Goal: Information Seeking & Learning: Learn about a topic

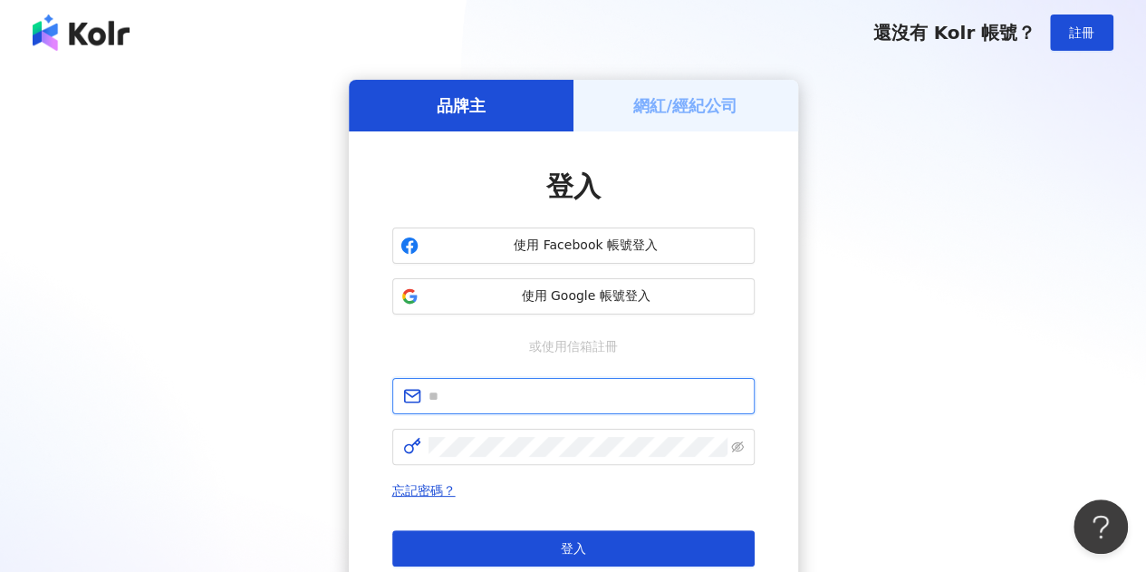
click at [560, 397] on input "text" at bounding box center [586, 396] width 315 height 20
type input "**********"
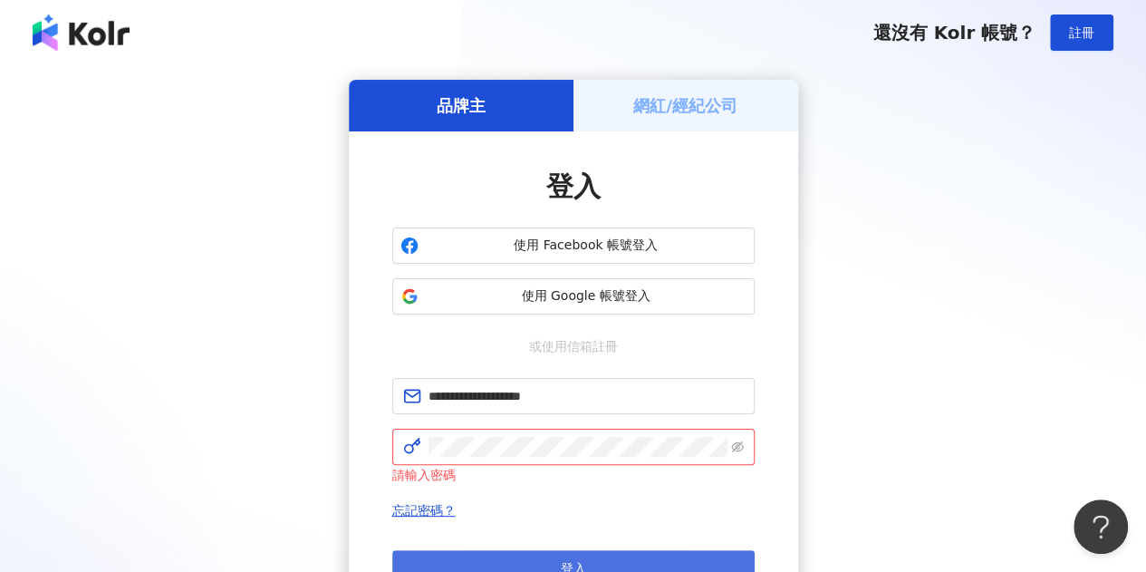
click at [544, 550] on button "登入" at bounding box center [573, 568] width 362 height 36
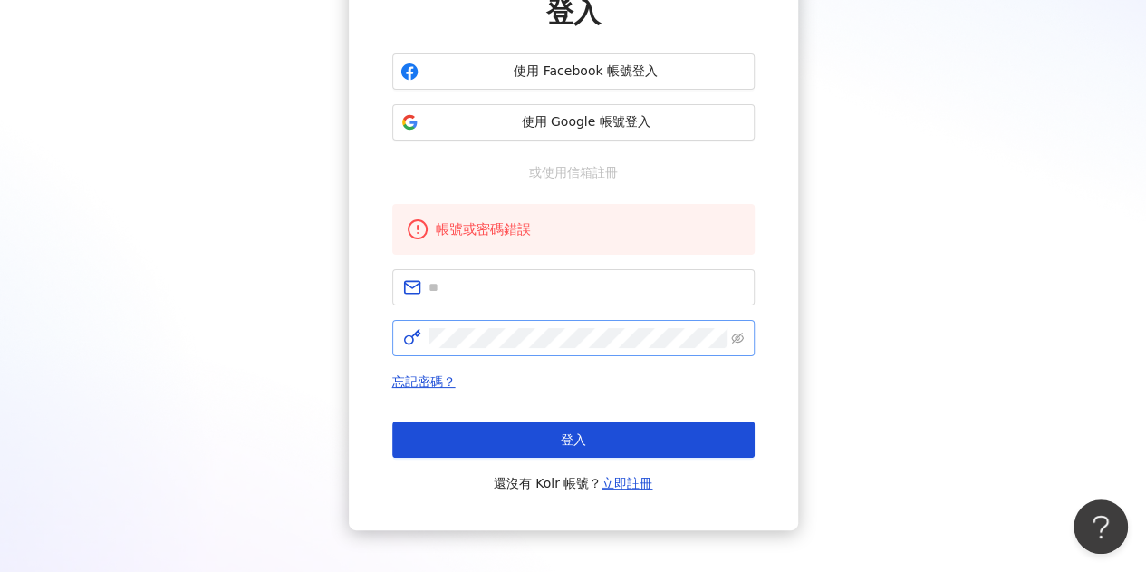
scroll to position [181, 0]
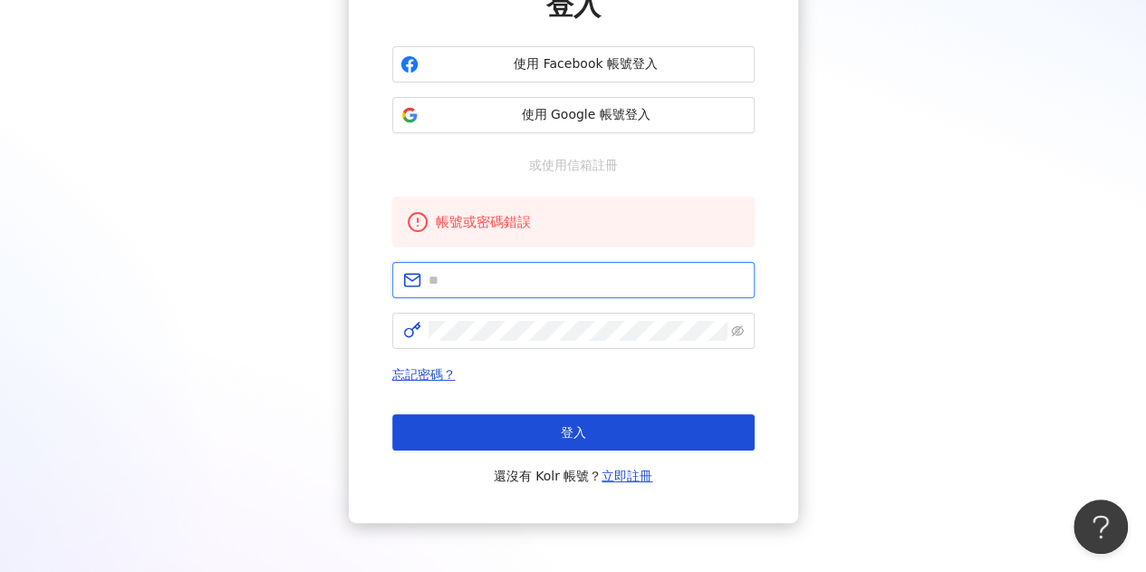
click at [491, 278] on input "text" at bounding box center [586, 280] width 315 height 20
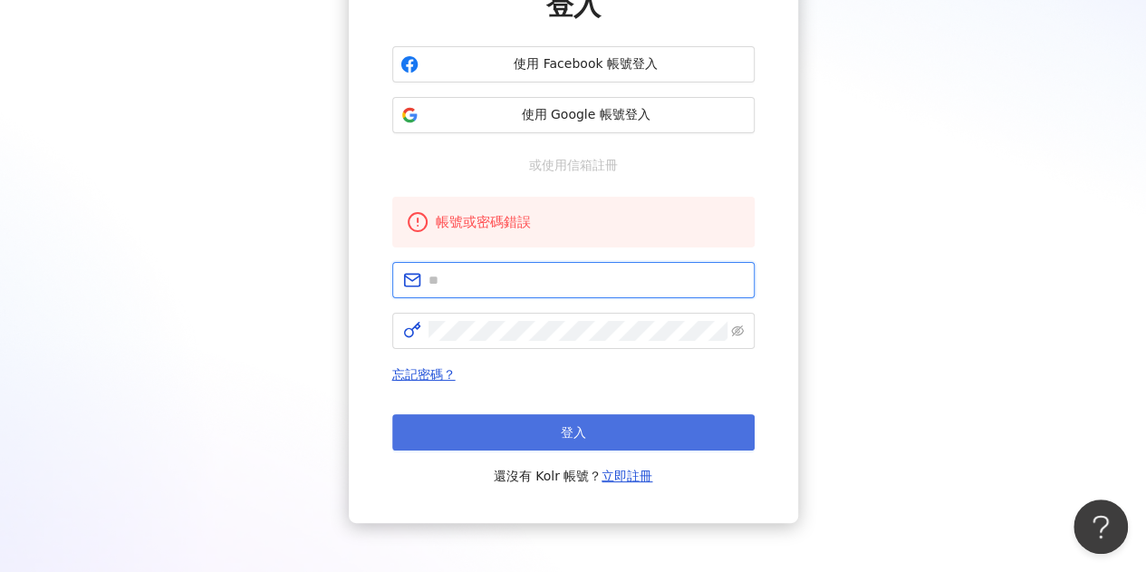
type input "**********"
click at [554, 428] on button "登入" at bounding box center [573, 432] width 362 height 36
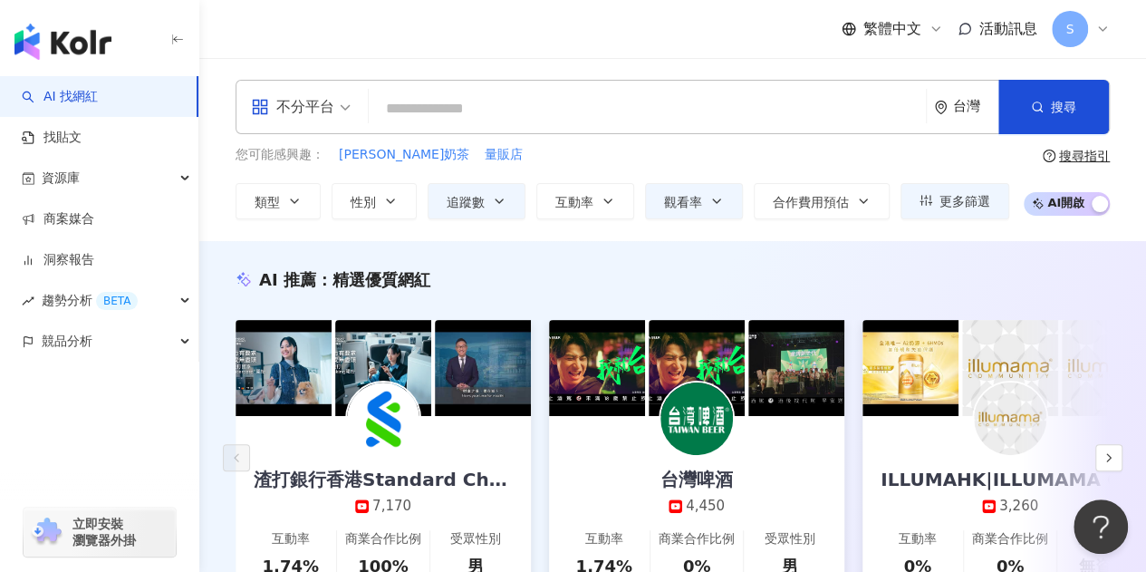
click at [1098, 26] on icon at bounding box center [1102, 29] width 14 height 14
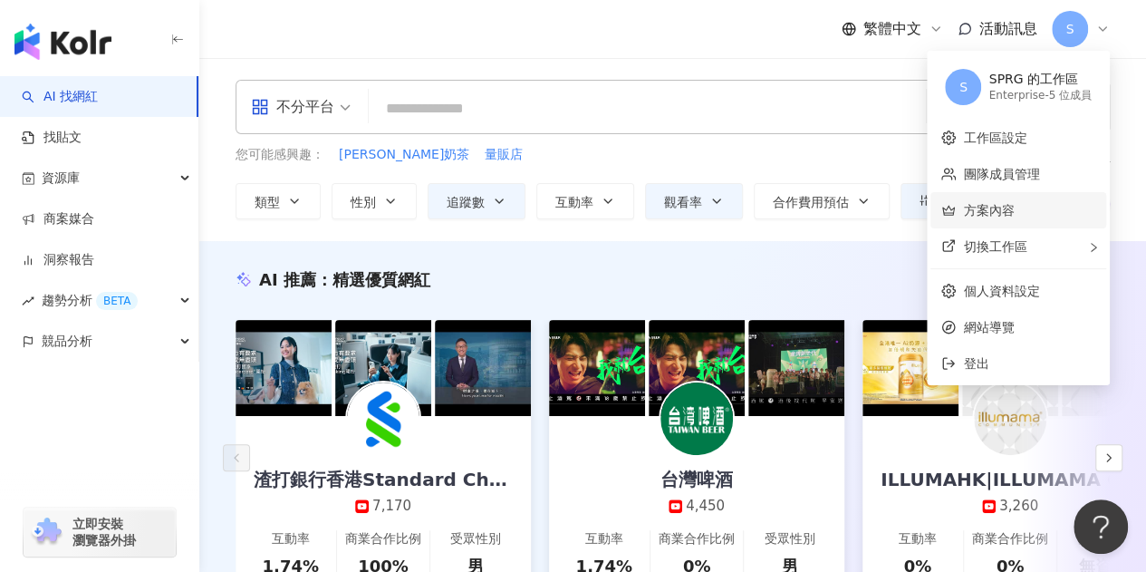
click at [1002, 209] on link "方案內容" at bounding box center [988, 210] width 51 height 14
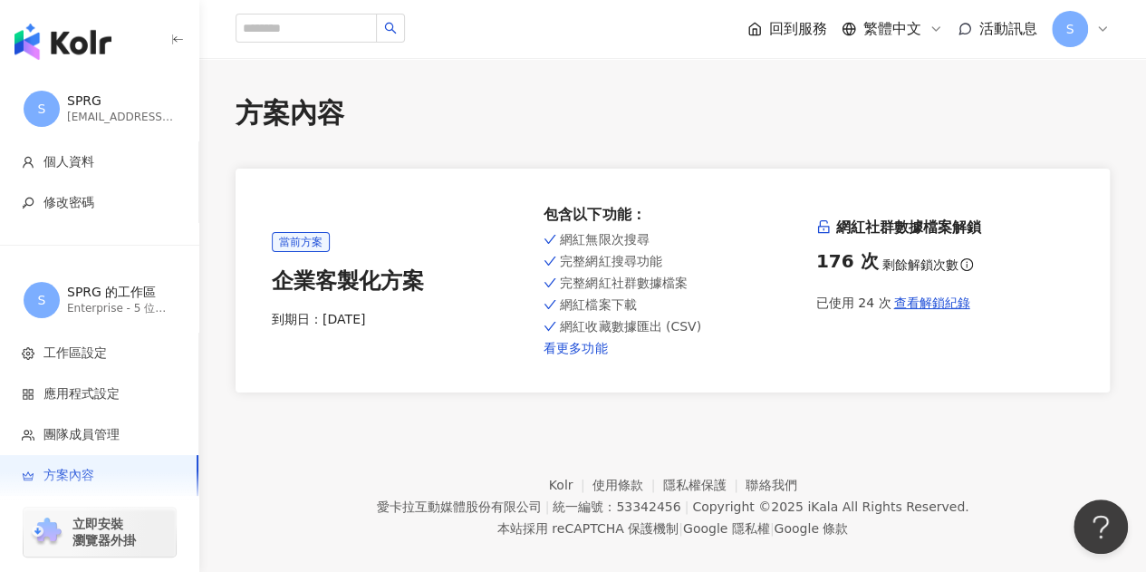
click at [596, 352] on link "看更多功能" at bounding box center [672, 348] width 257 height 14
click at [584, 347] on link "看更多功能" at bounding box center [672, 348] width 257 height 14
click at [1102, 19] on div "S" at bounding box center [1081, 29] width 58 height 36
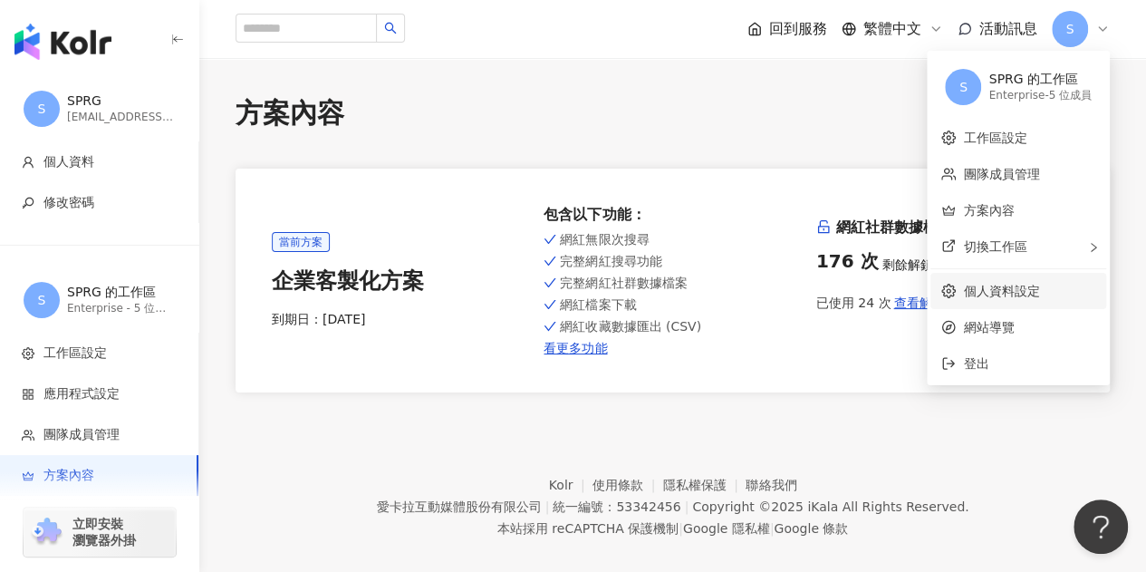
click at [1001, 298] on link "個人資料設定" at bounding box center [1001, 291] width 76 height 14
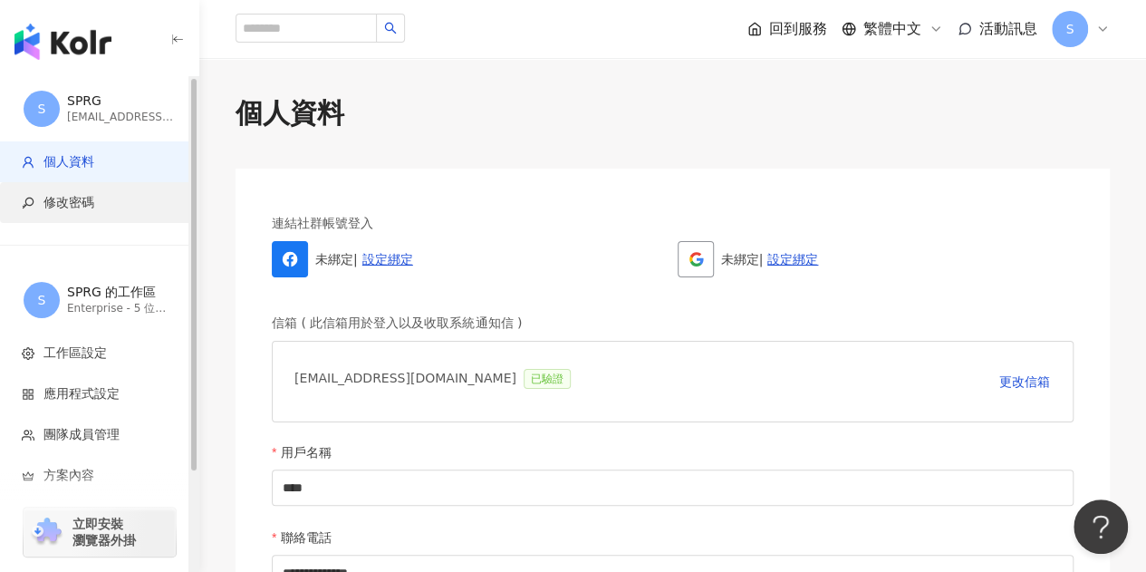
click at [61, 189] on li "修改密碼" at bounding box center [99, 202] width 198 height 41
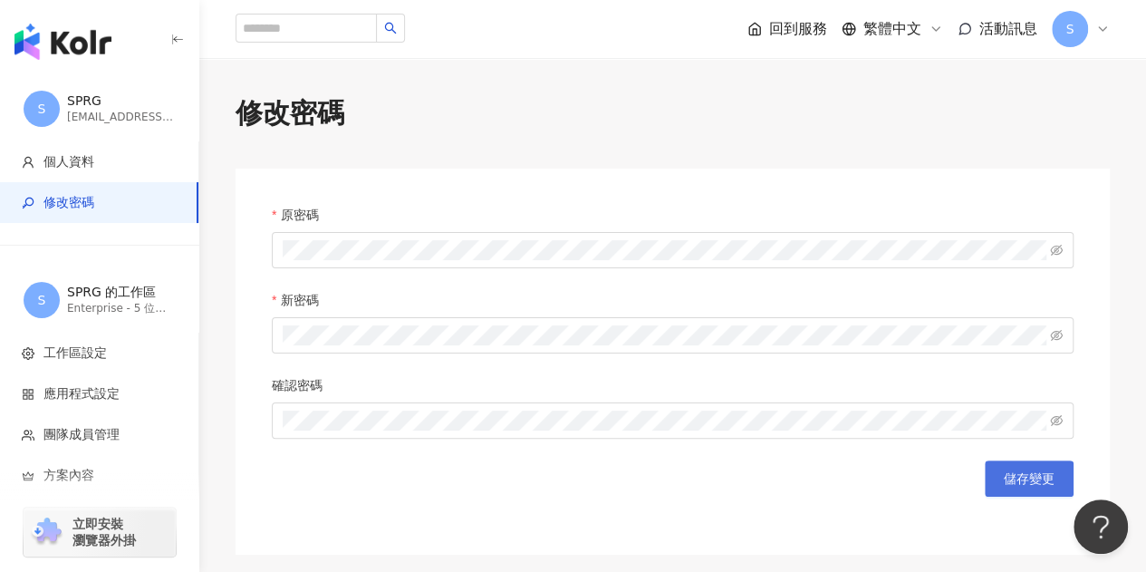
click at [1036, 478] on span "儲存變更" at bounding box center [1029, 478] width 51 height 14
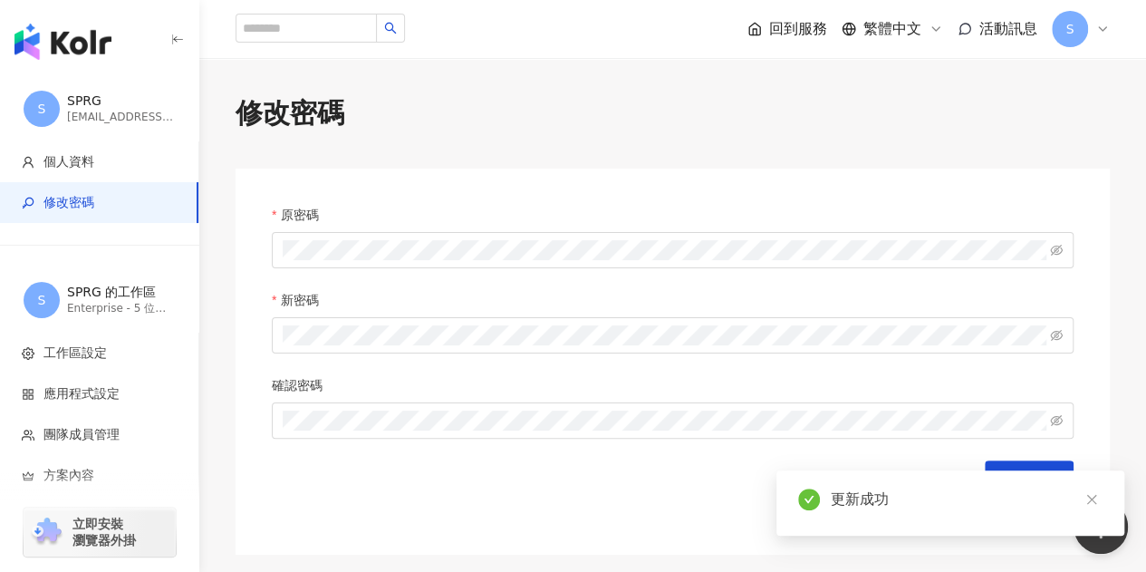
click at [1105, 18] on div "S" at bounding box center [1081, 29] width 58 height 36
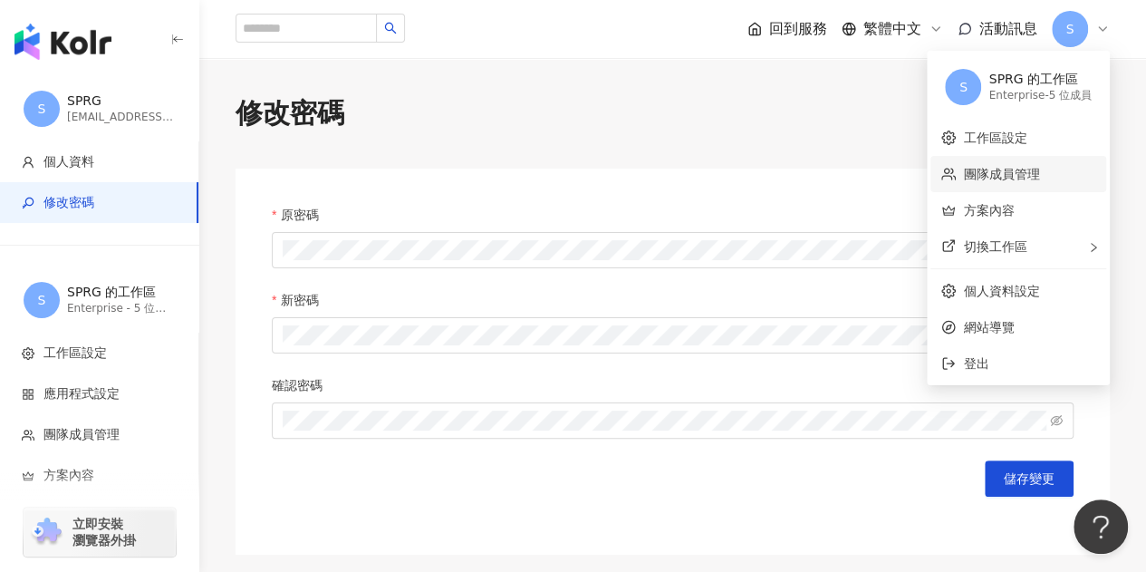
click at [1000, 173] on link "團隊成員管理" at bounding box center [1001, 174] width 76 height 14
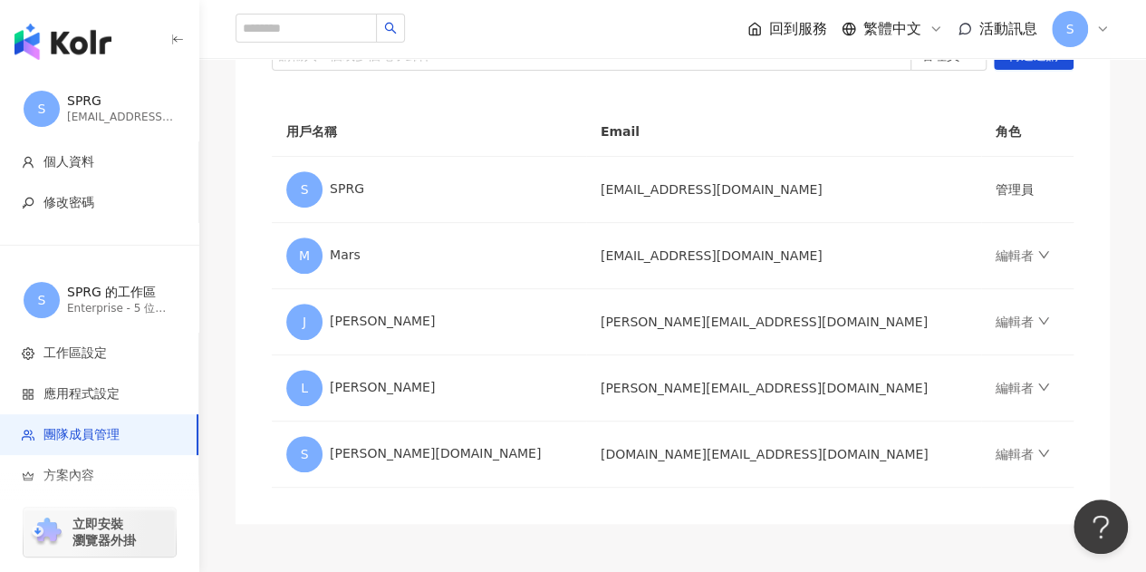
scroll to position [272, 0]
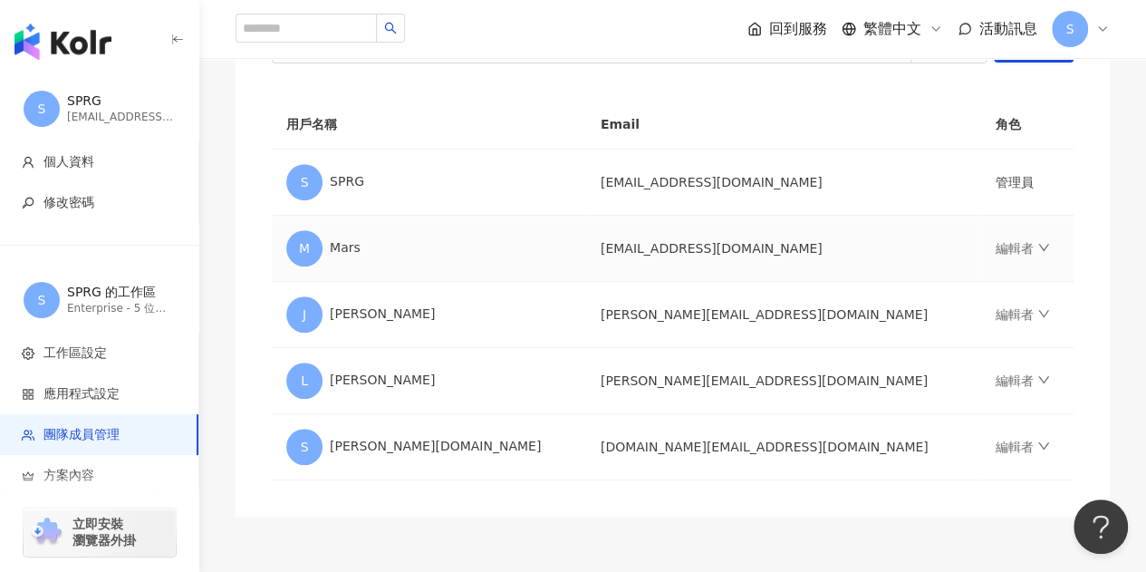
click at [1006, 229] on td "編輯者" at bounding box center [1027, 249] width 92 height 66
click at [359, 25] on input "search" at bounding box center [306, 28] width 141 height 29
type input "****"
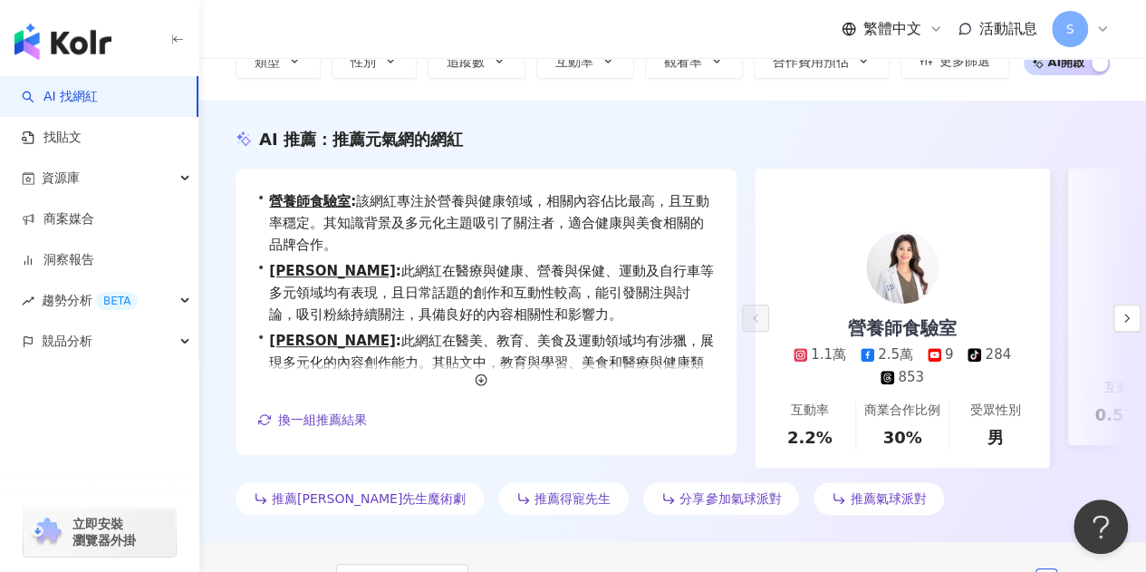
scroll to position [181, 0]
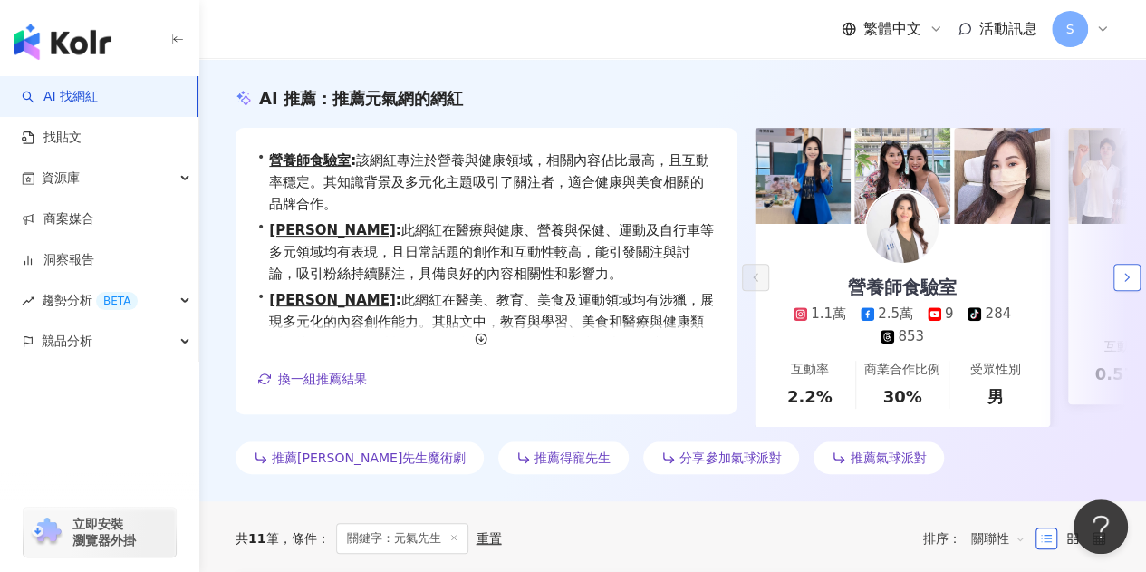
click at [1125, 279] on polyline "button" at bounding box center [1127, 277] width 4 height 7
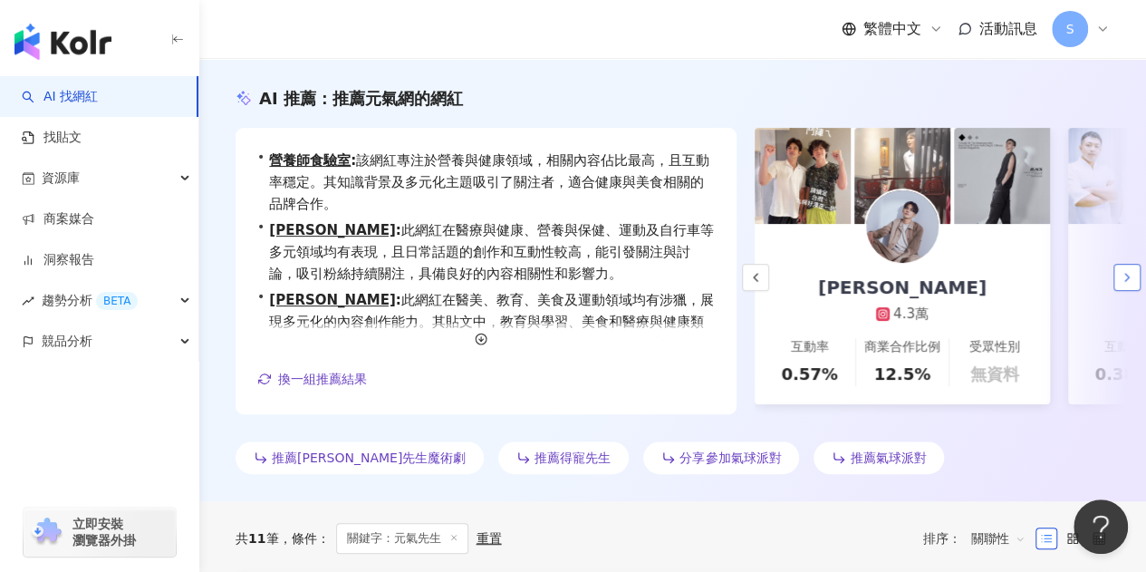
click at [1125, 279] on polyline "button" at bounding box center [1127, 277] width 4 height 7
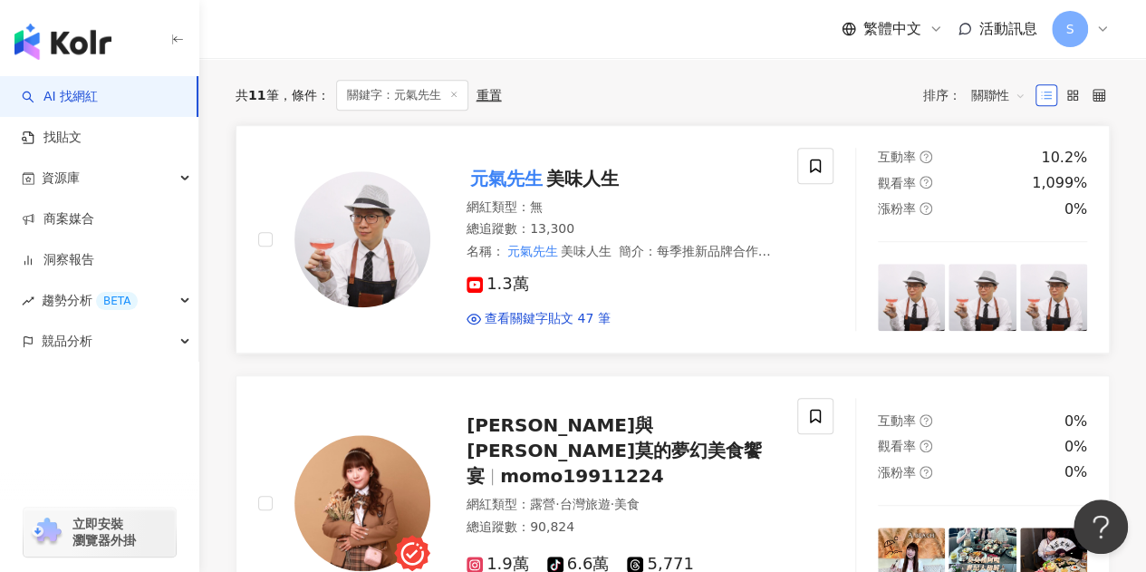
scroll to position [634, 0]
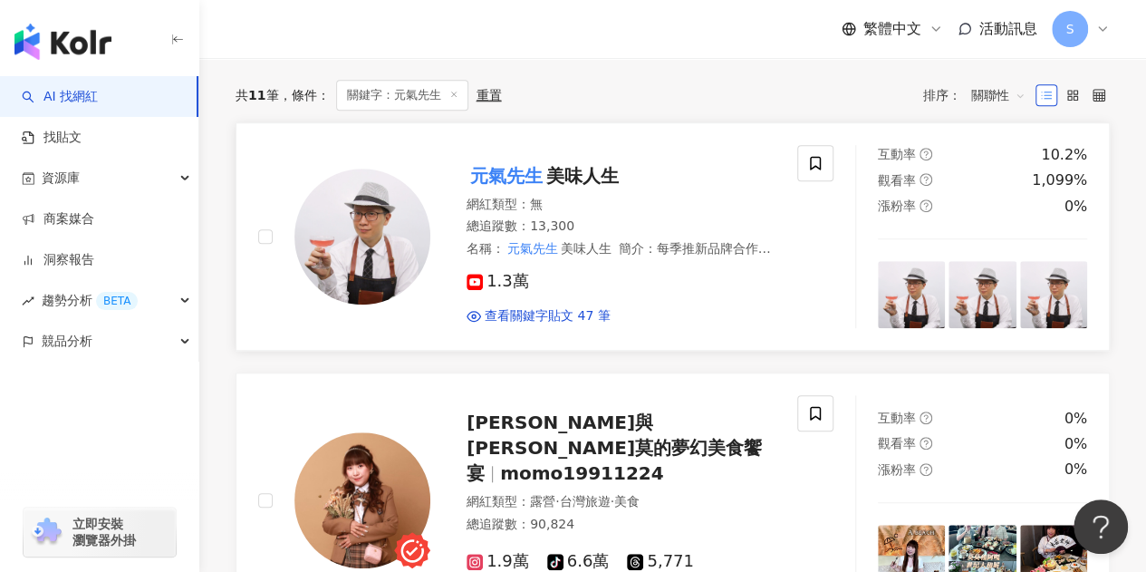
click at [587, 183] on span "美味人生" at bounding box center [582, 176] width 72 height 22
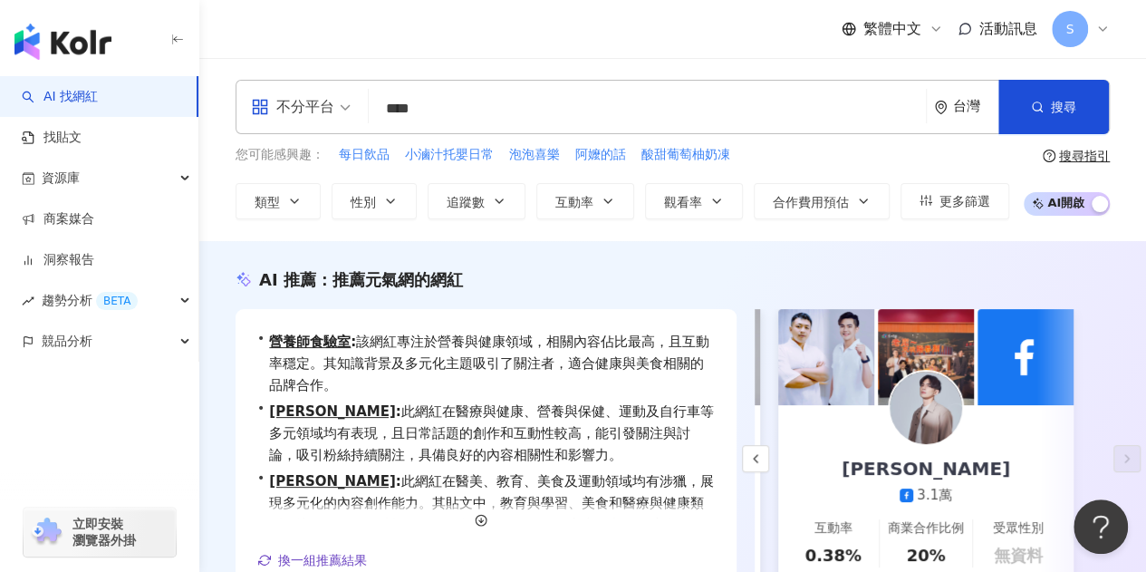
scroll to position [0, 0]
click at [326, 102] on div "不分平台" at bounding box center [292, 106] width 83 height 29
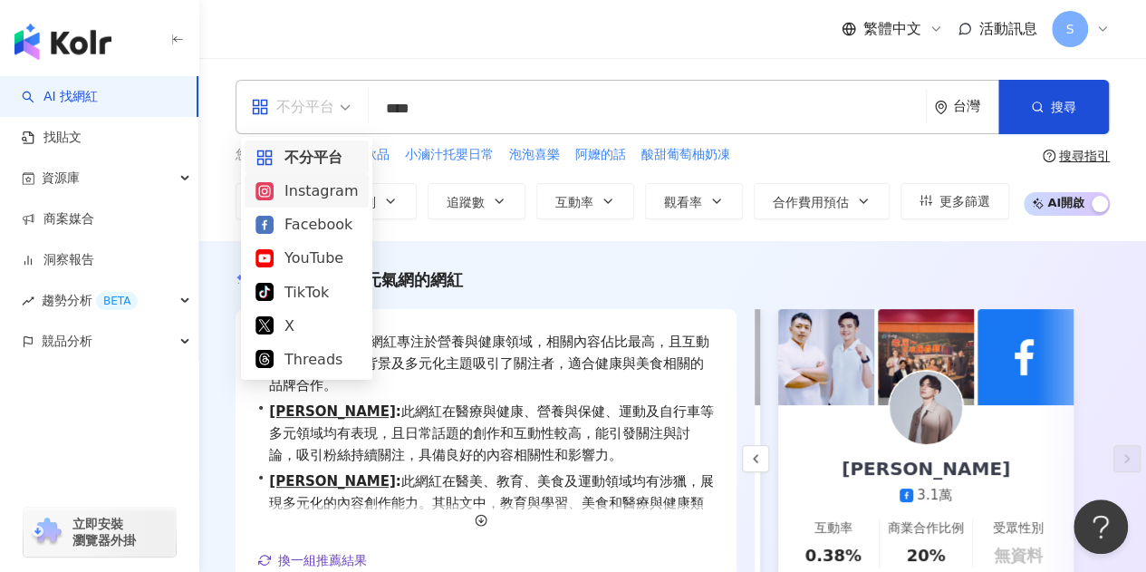
click at [312, 196] on div "Instagram" at bounding box center [306, 190] width 102 height 23
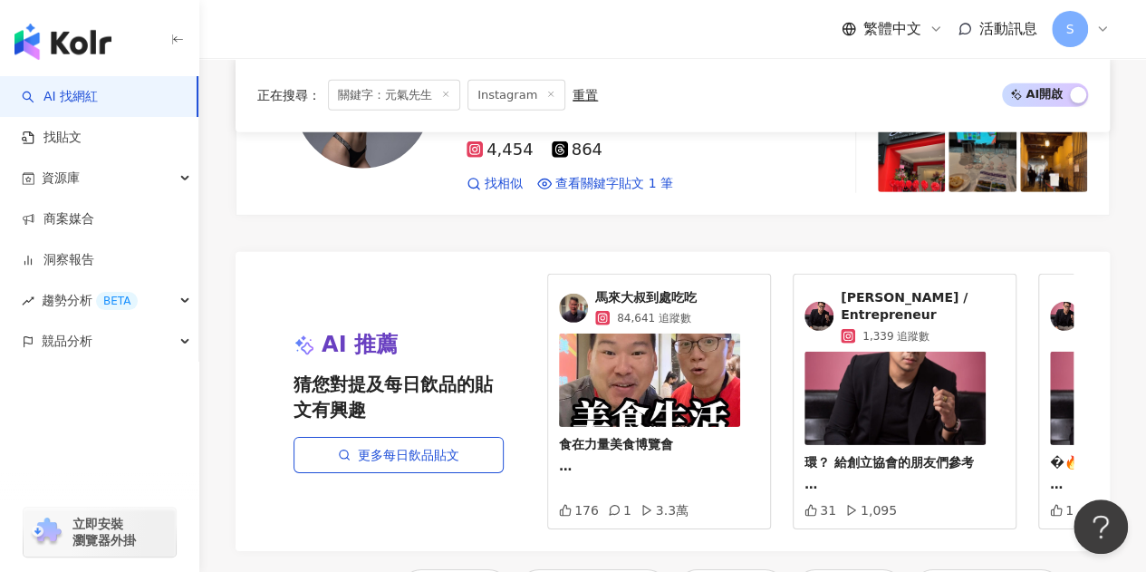
scroll to position [2629, 0]
